Goal: Find specific page/section: Find specific page/section

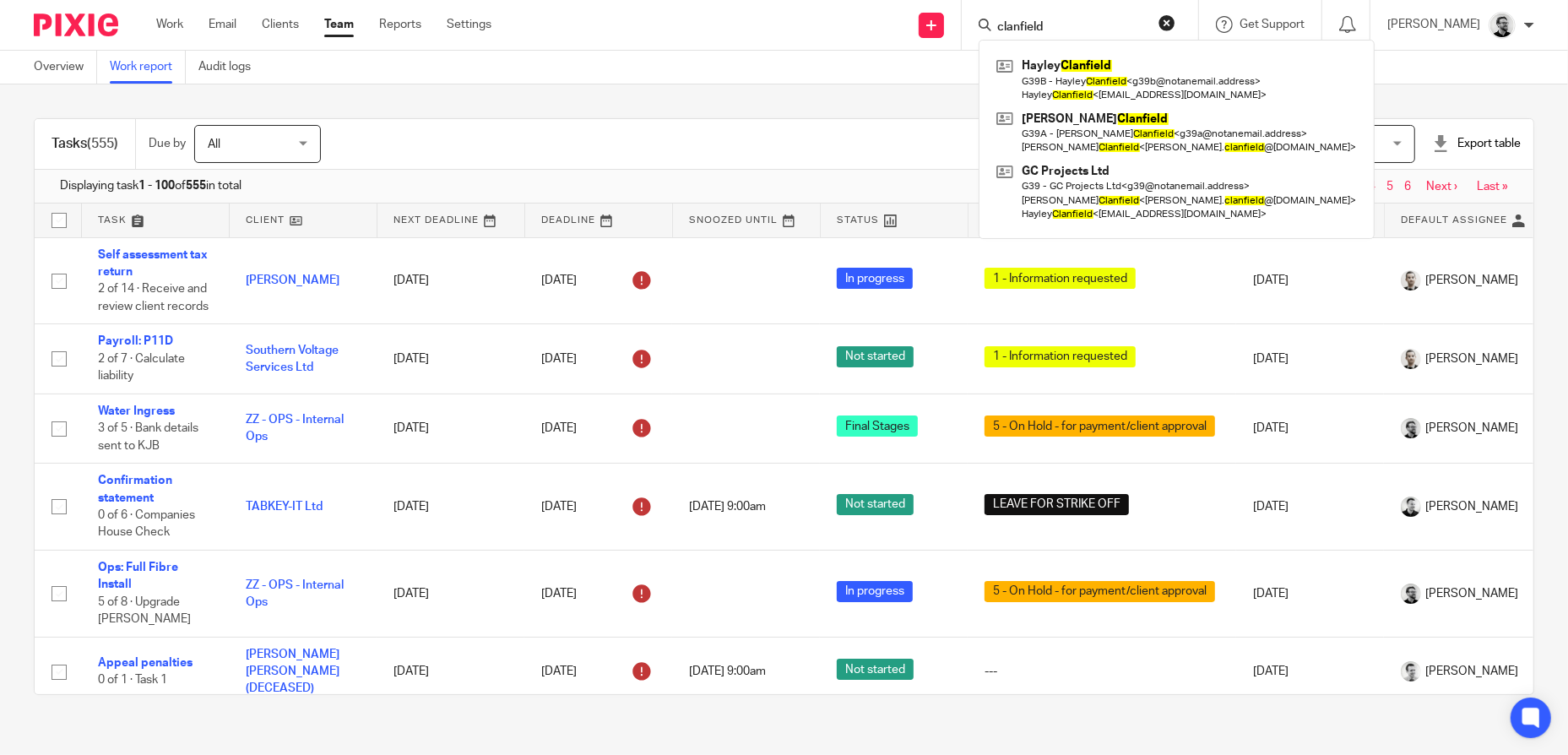
drag, startPoint x: 1092, startPoint y: 24, endPoint x: 988, endPoint y: 31, distance: 104.2
click at [988, 31] on div "clanfield [PERSON_NAME] G39B - [PERSON_NAME] < g39b@notanemail.address > [PERSO…" at bounding box center [1080, 24] width 237 height 50
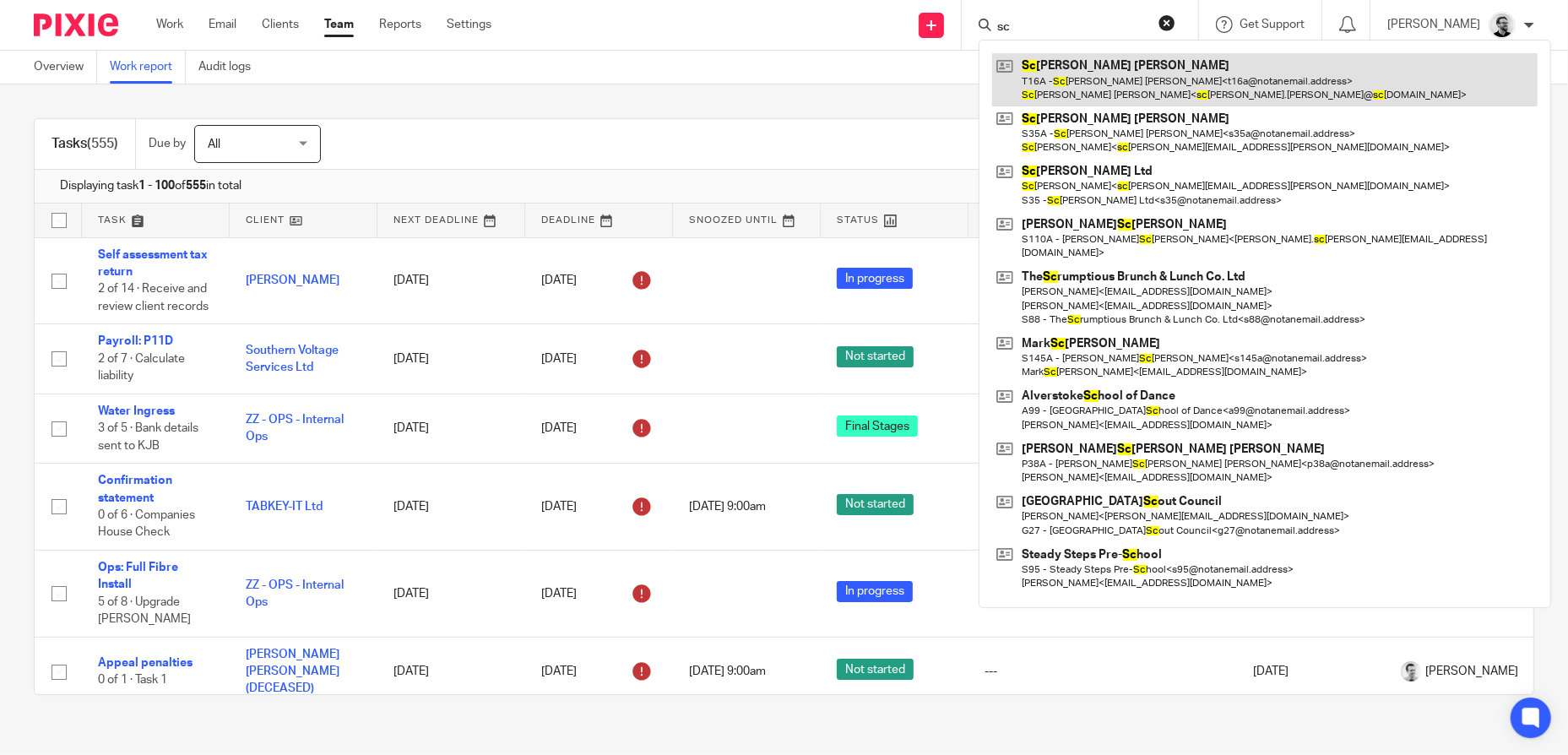
type input "s"
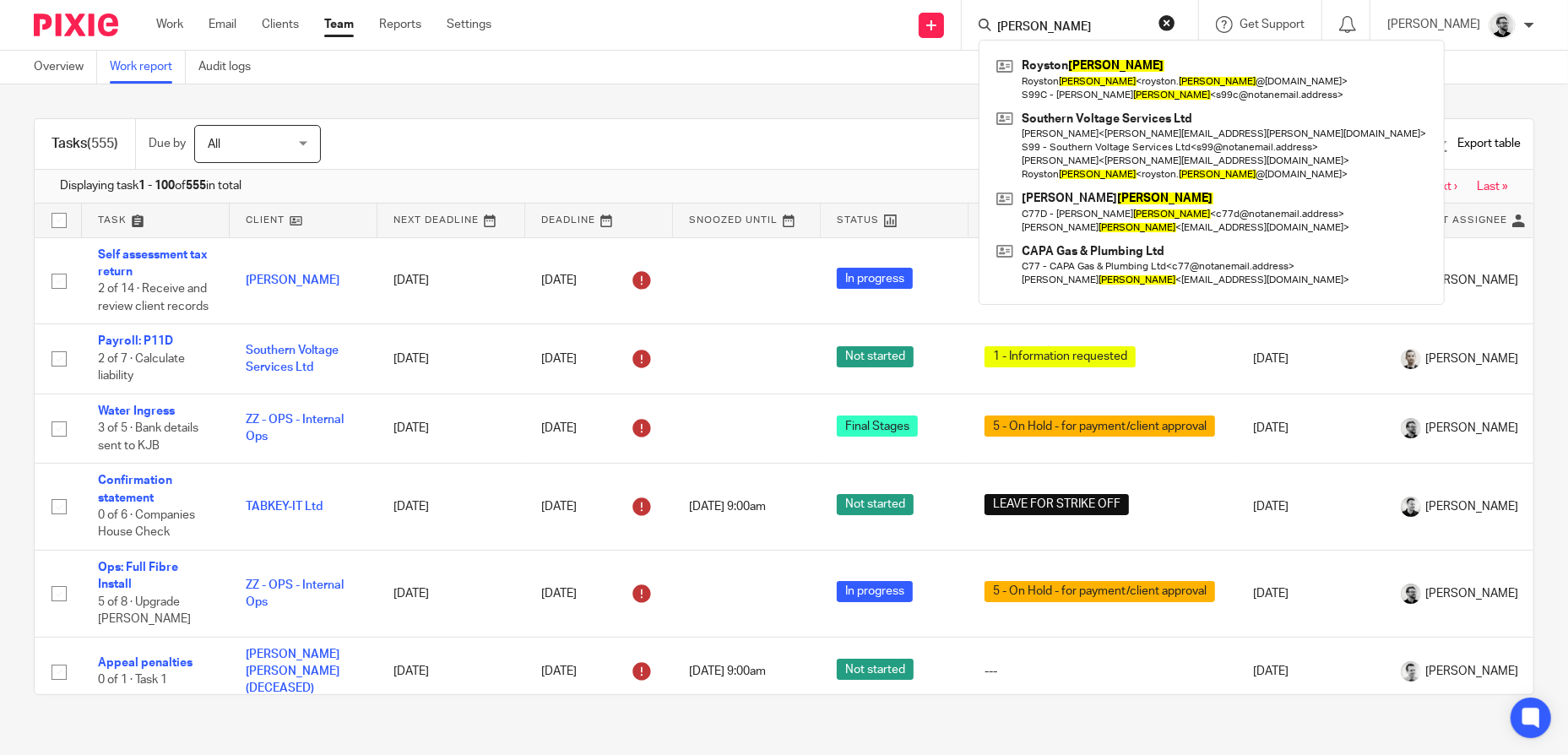
type input "[PERSON_NAME]"
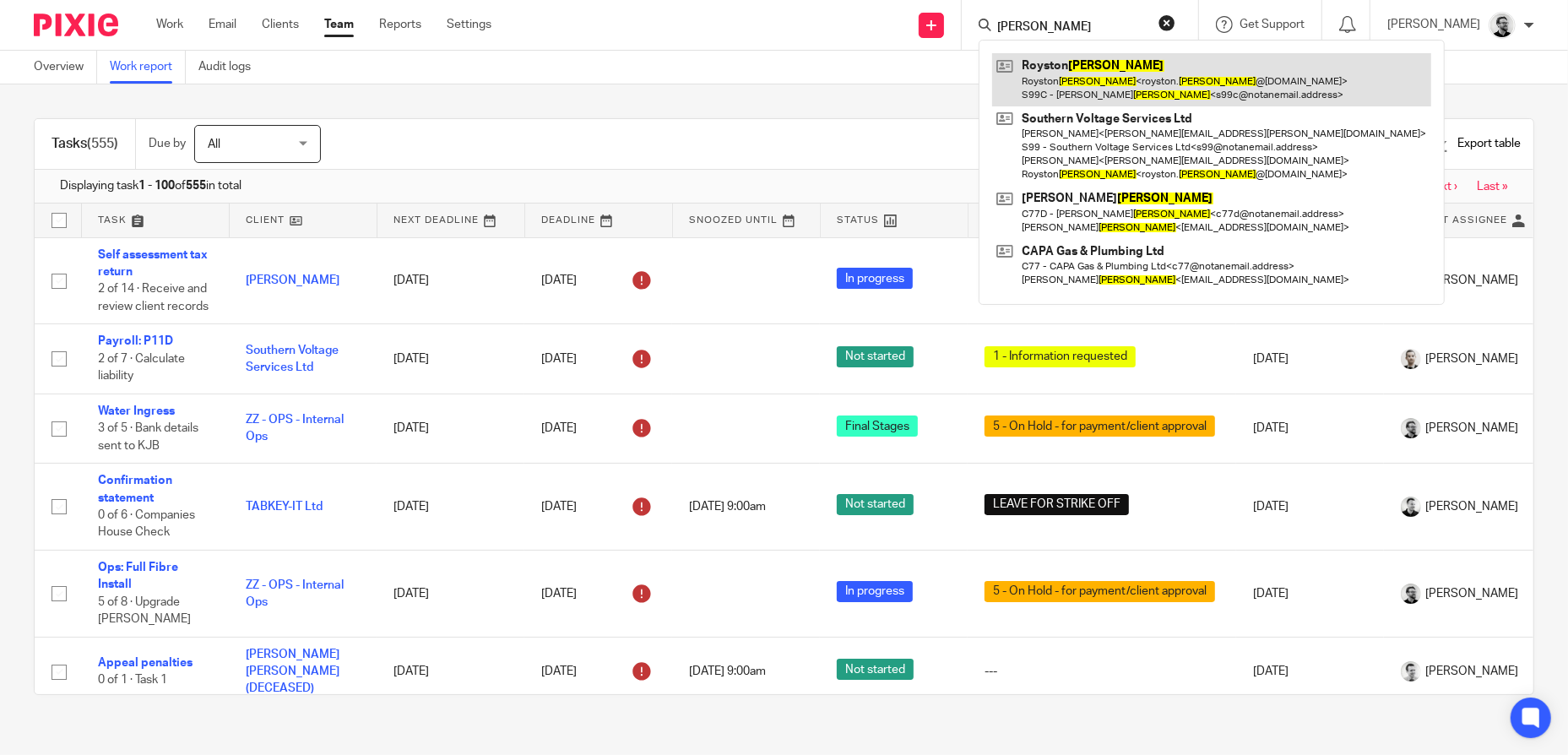
click at [1167, 80] on link at bounding box center [1212, 80] width 439 height 53
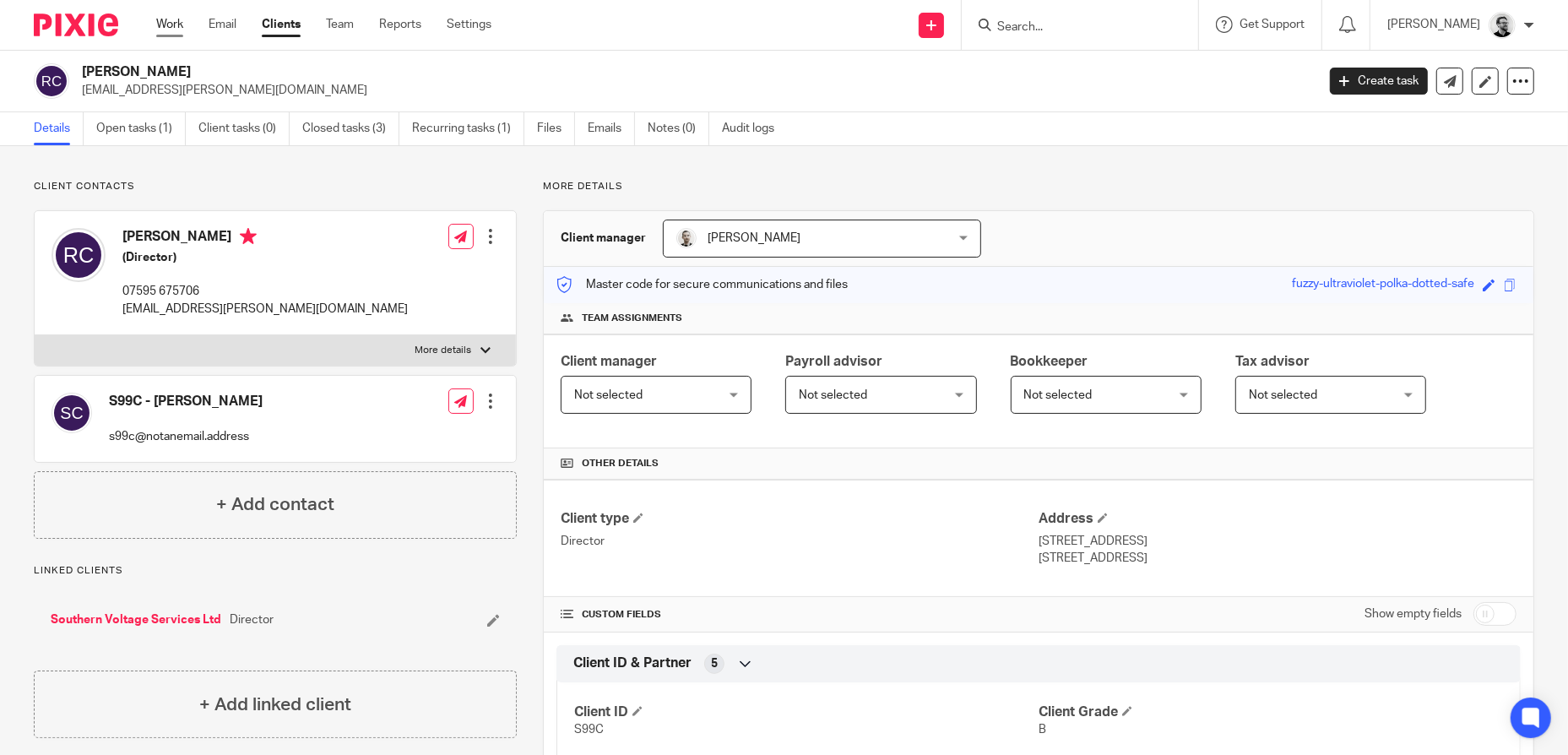
click at [166, 21] on link "Work" at bounding box center [169, 24] width 27 height 17
